Goal: Find specific page/section: Find specific page/section

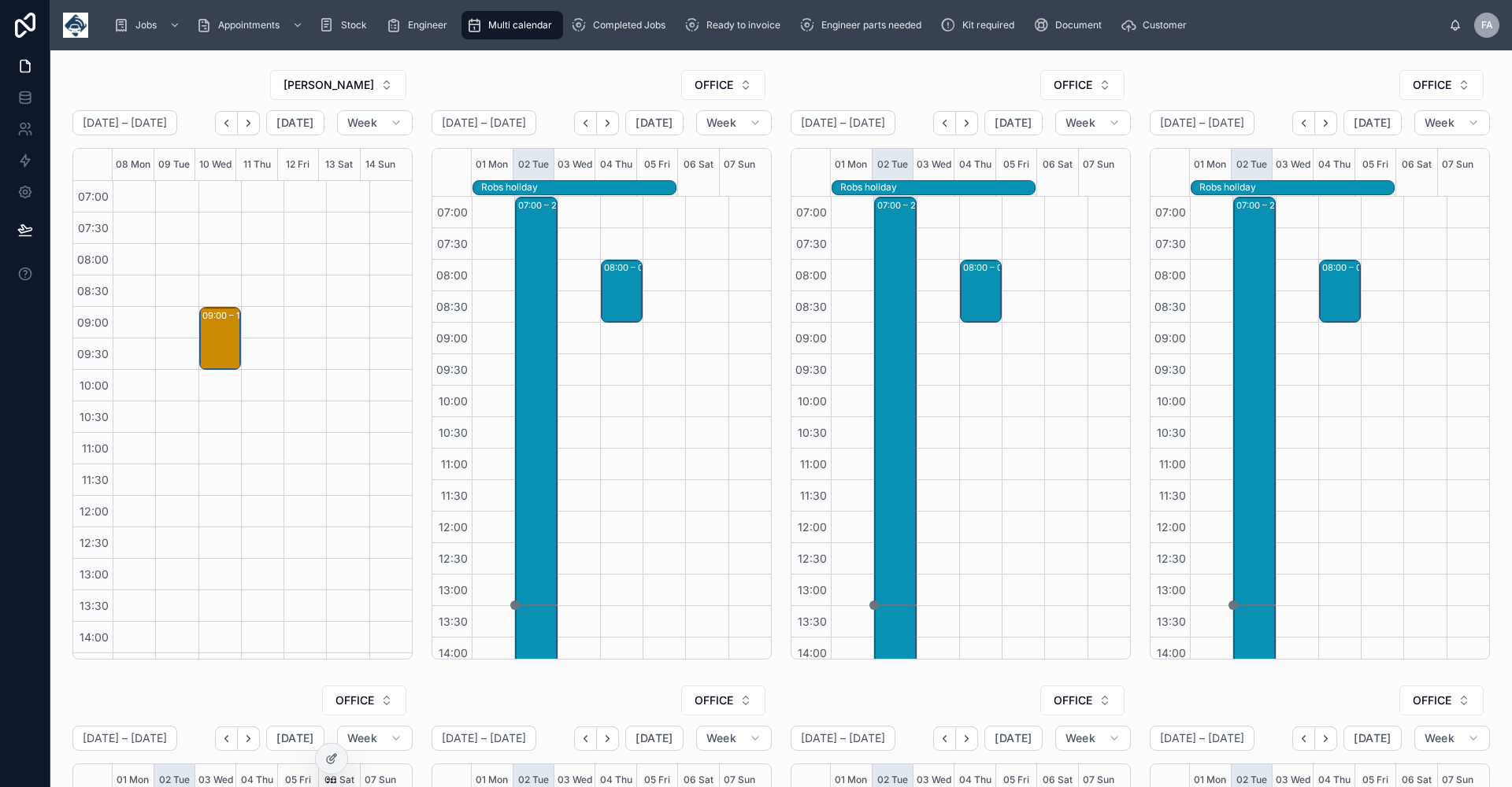
scroll to position [277, 0]
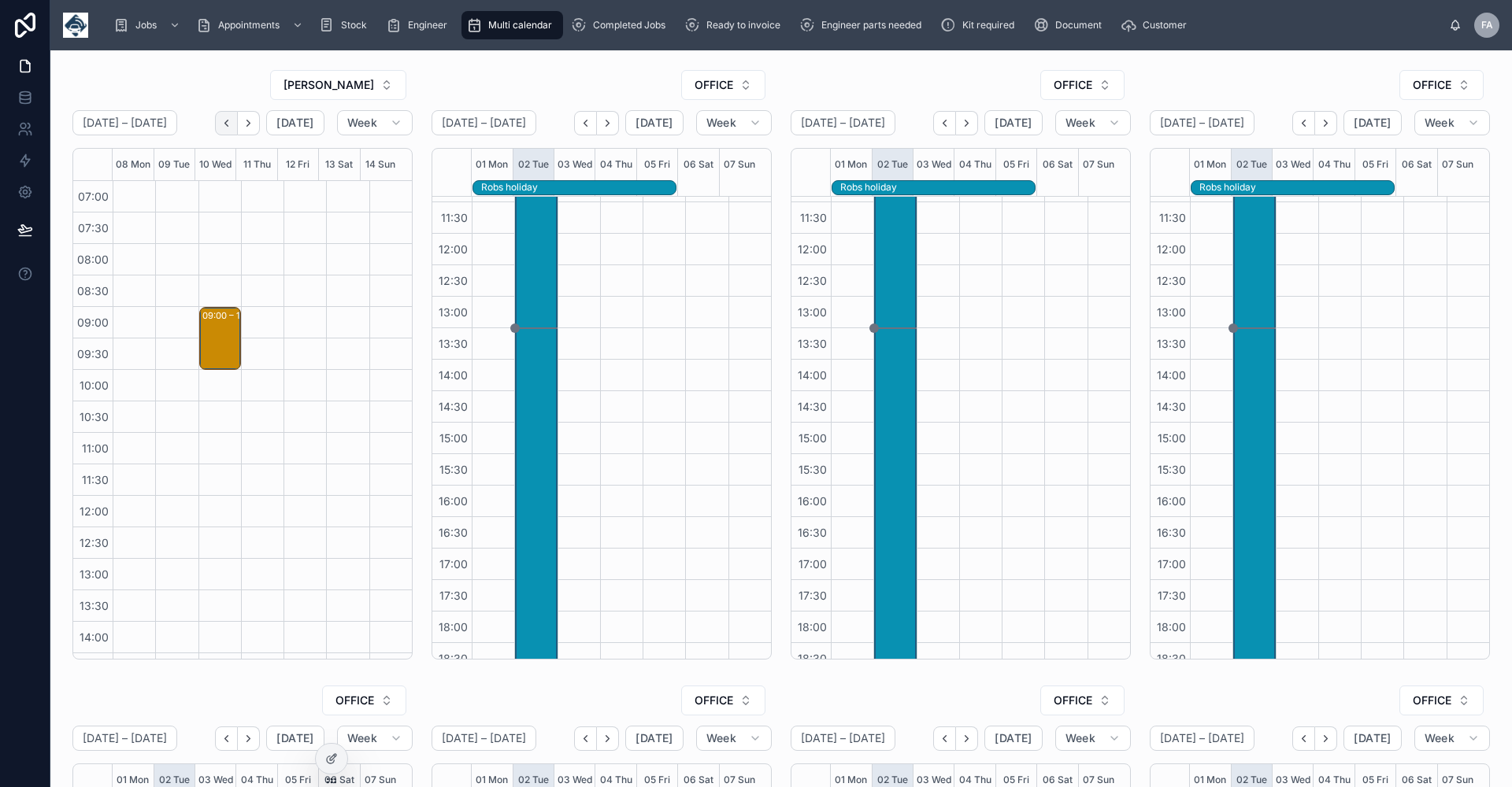
click at [227, 124] on icon "Back" at bounding box center [226, 122] width 3 height 6
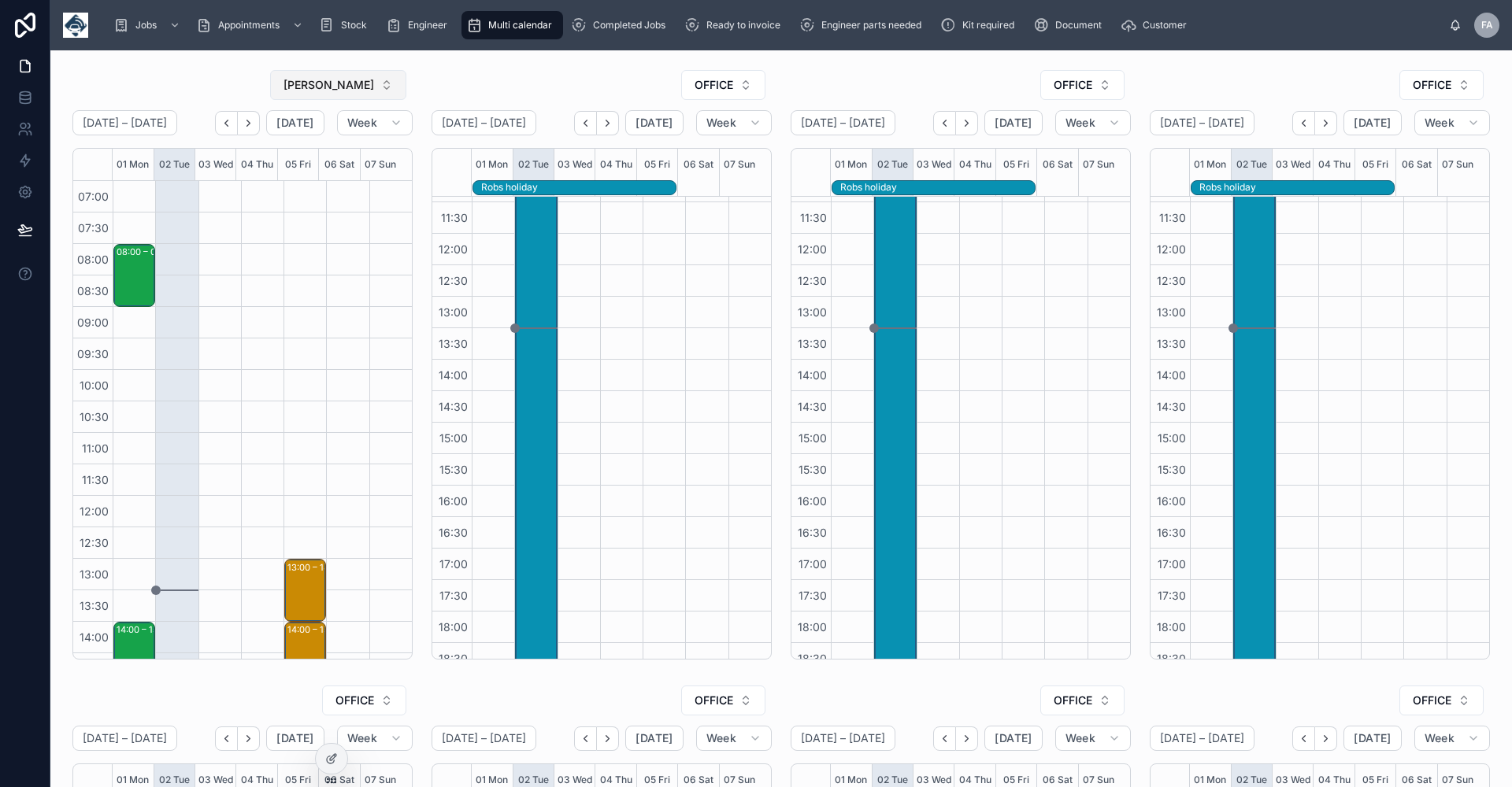
click at [383, 86] on button "[PERSON_NAME]" at bounding box center [338, 84] width 136 height 30
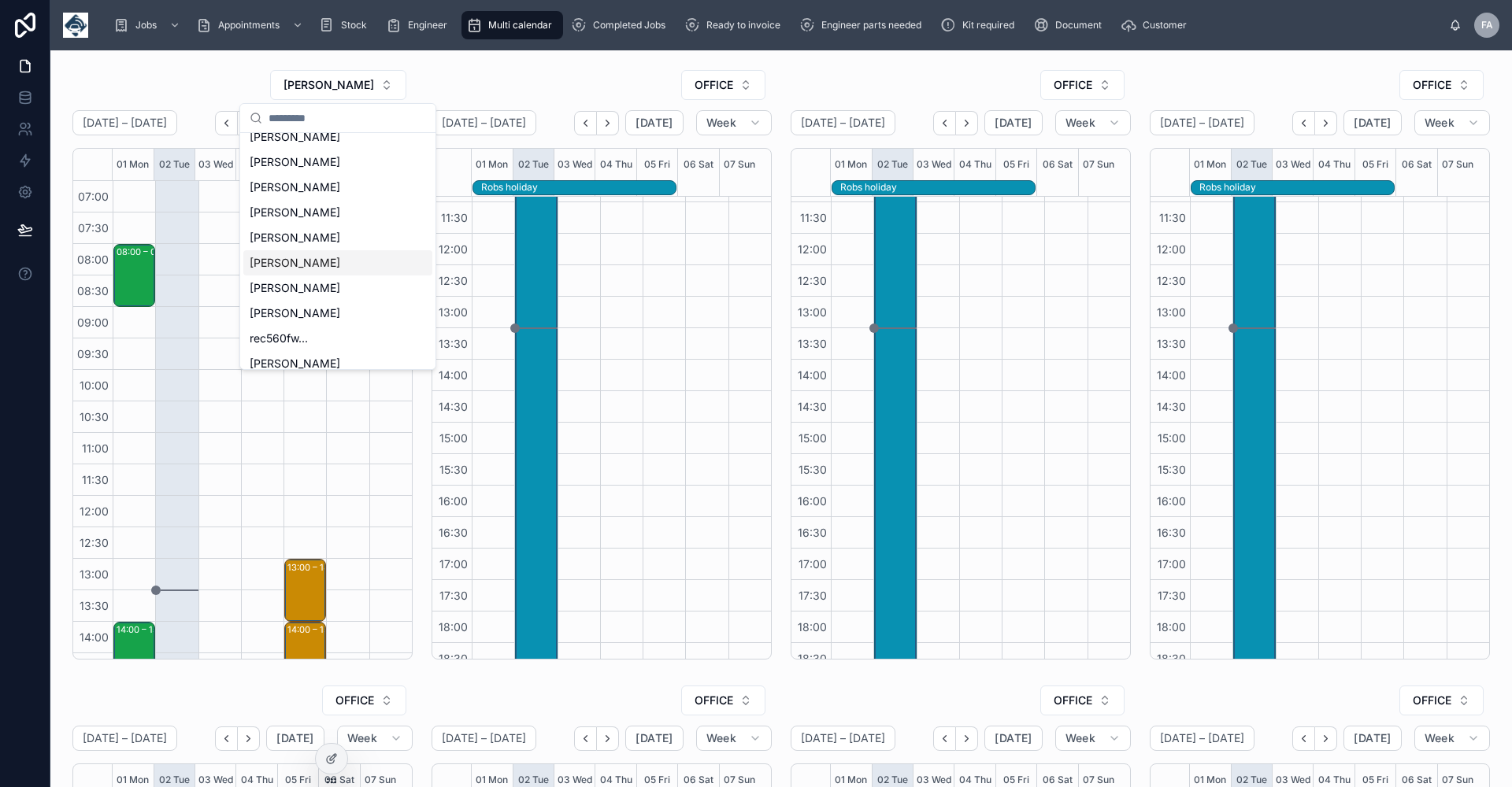
scroll to position [425, 0]
click at [326, 152] on span "[PERSON_NAME]" at bounding box center [295, 151] width 91 height 15
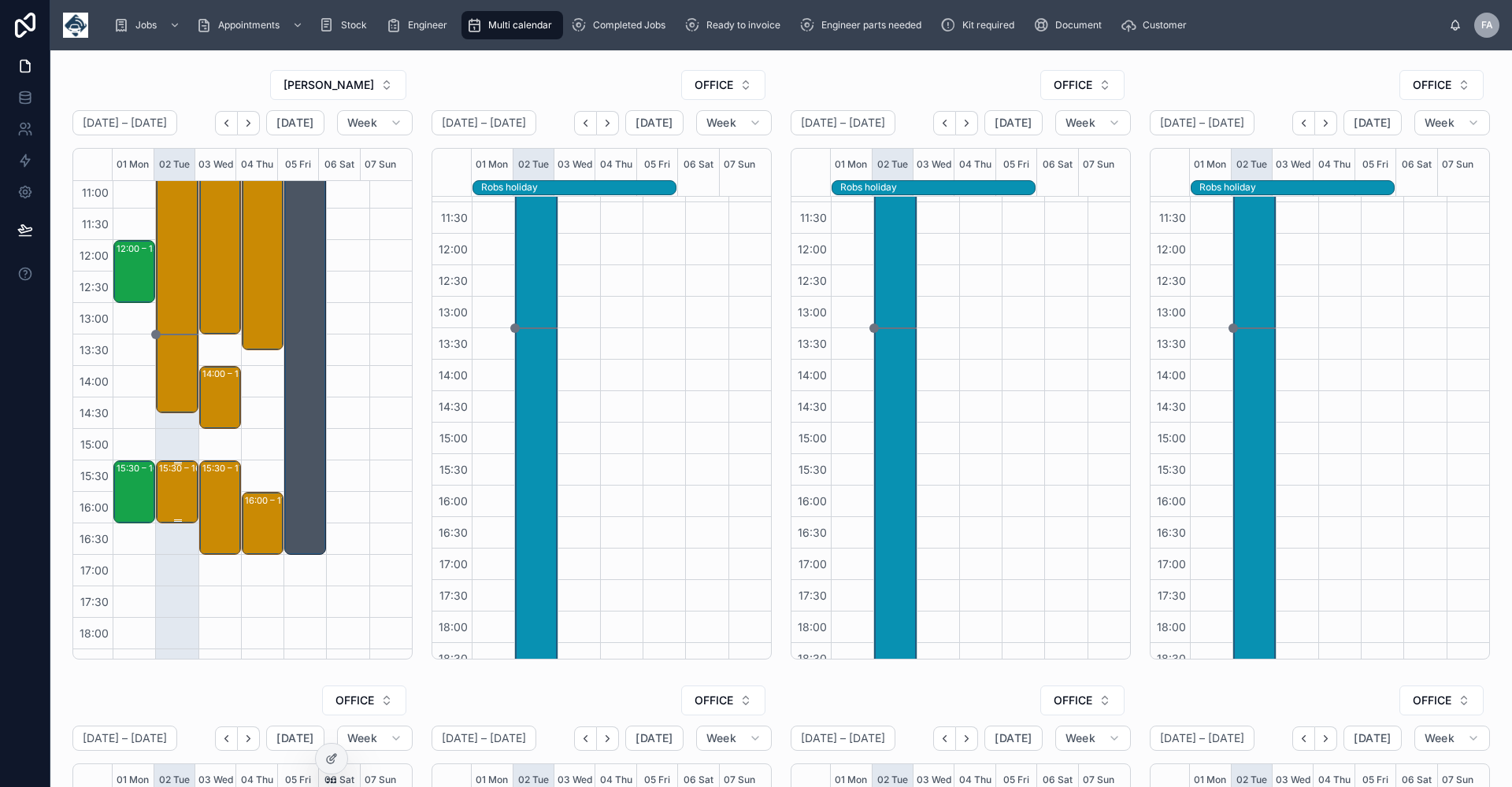
scroll to position [277, 0]
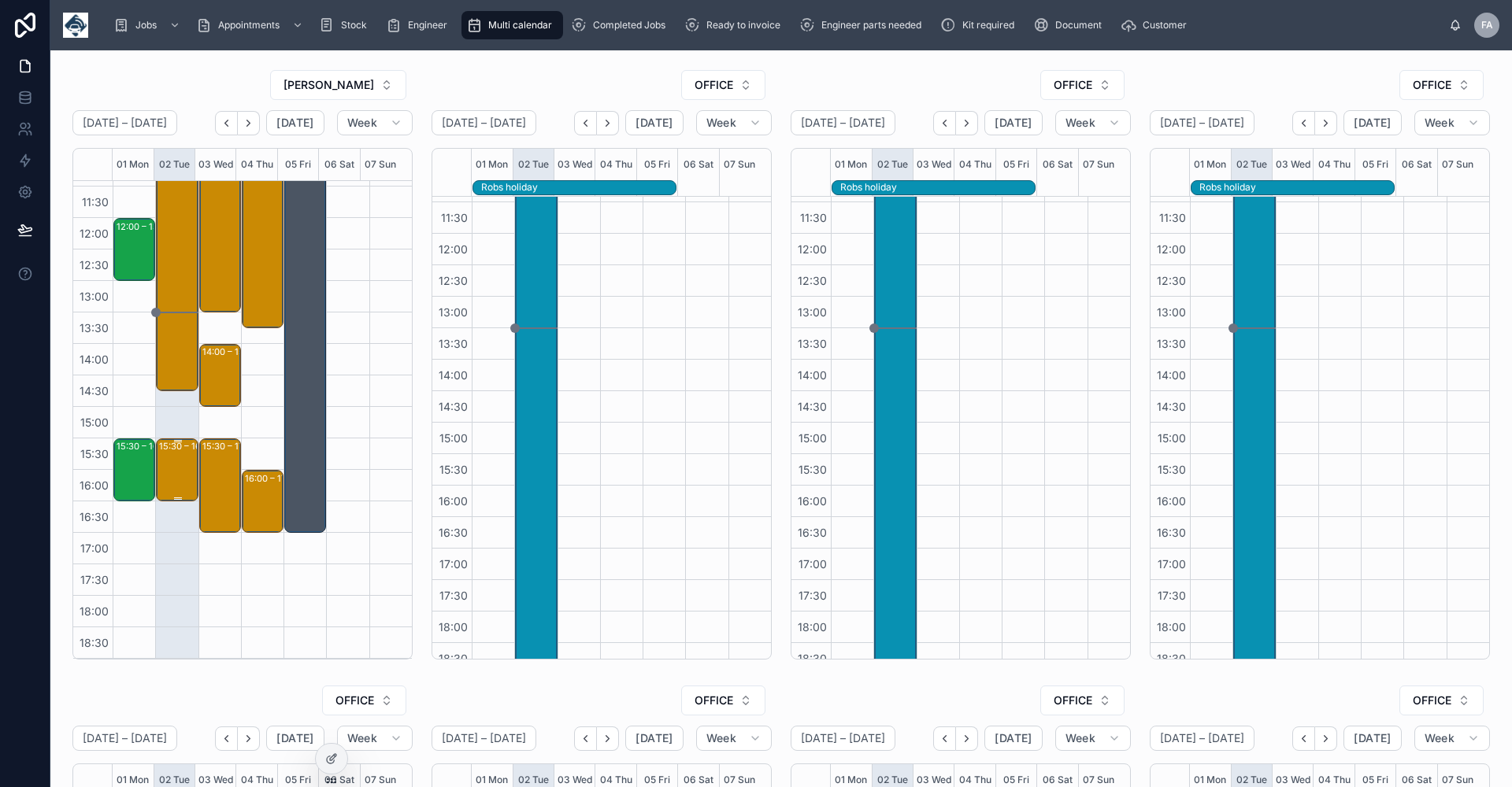
click at [169, 463] on div "15:30 – 16:30 York Pullman Bus Company Ltd - 00323824 - TIMED 9AM - 1 X SVC - […" at bounding box center [177, 470] width 37 height 60
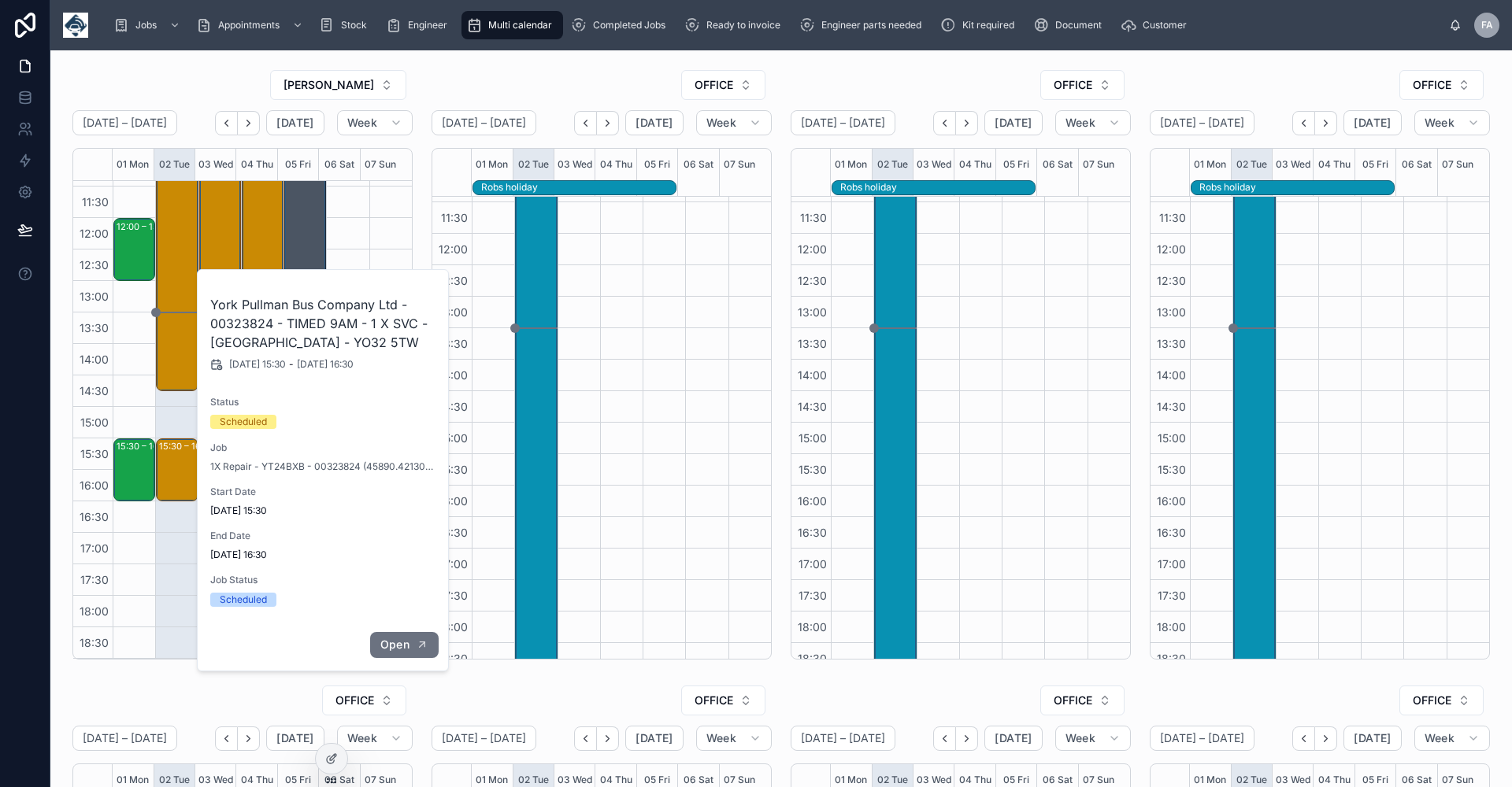
click at [387, 644] on span "Open" at bounding box center [395, 645] width 29 height 15
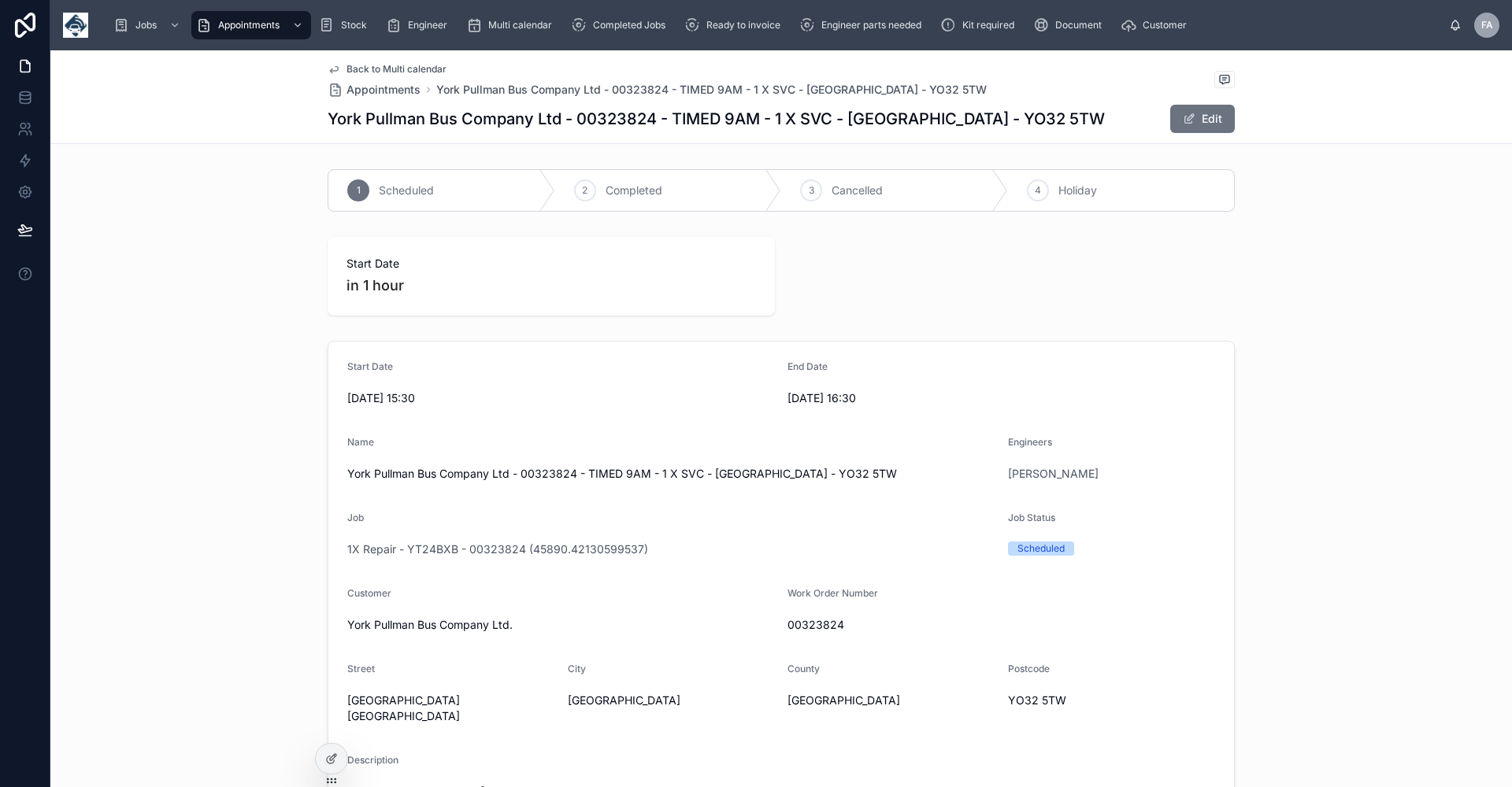
click at [389, 71] on span "Back to Multi calendar" at bounding box center [396, 69] width 100 height 13
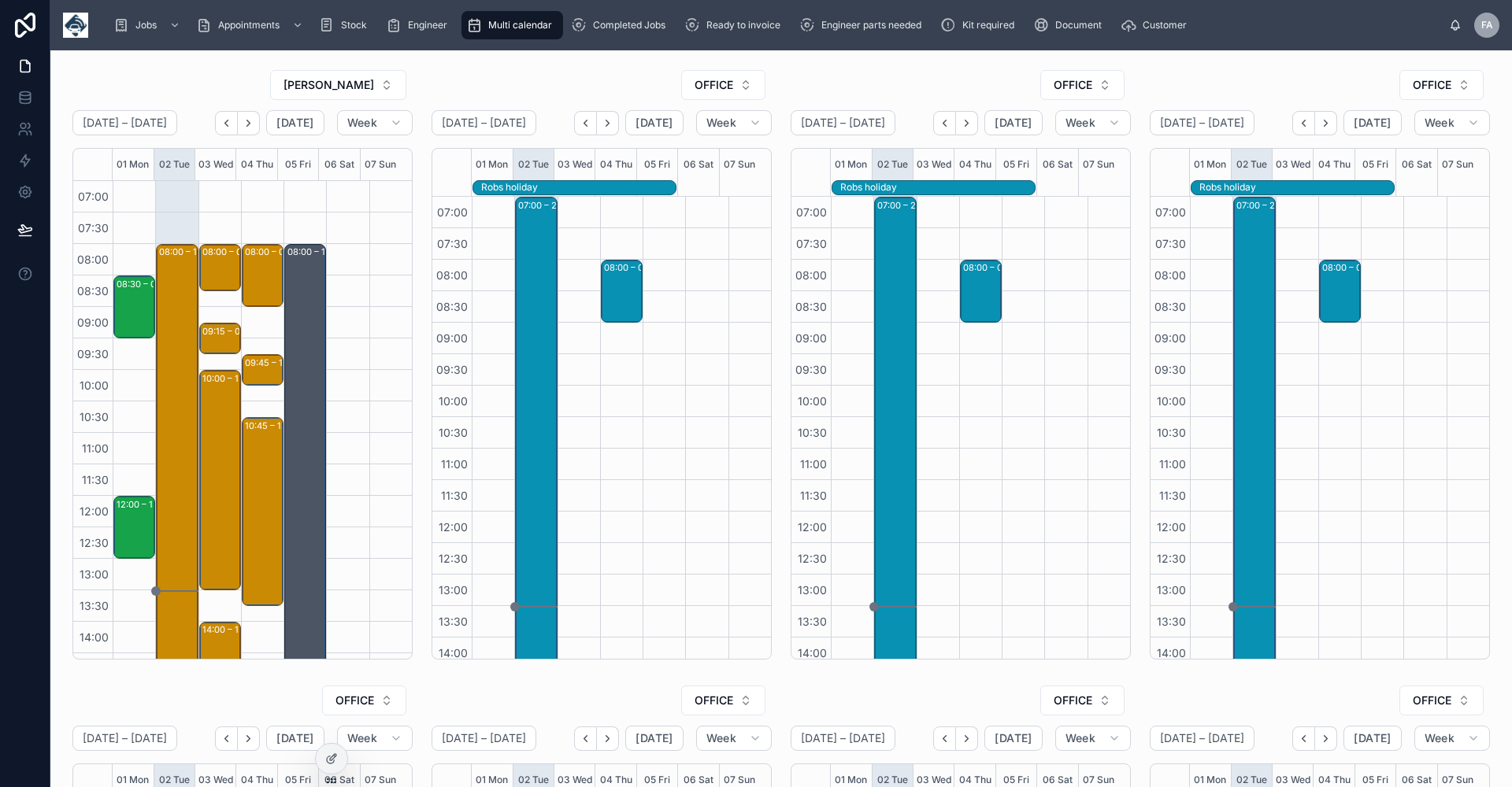
scroll to position [294, 0]
